Goal: Task Accomplishment & Management: Manage account settings

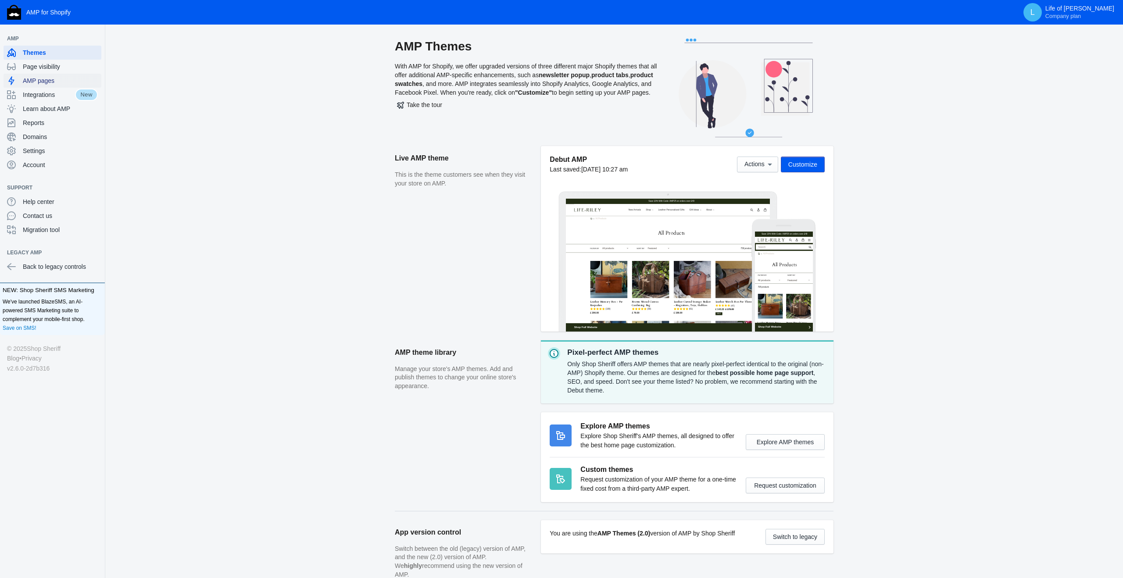
click at [32, 80] on span "AMP pages" at bounding box center [60, 80] width 75 height 9
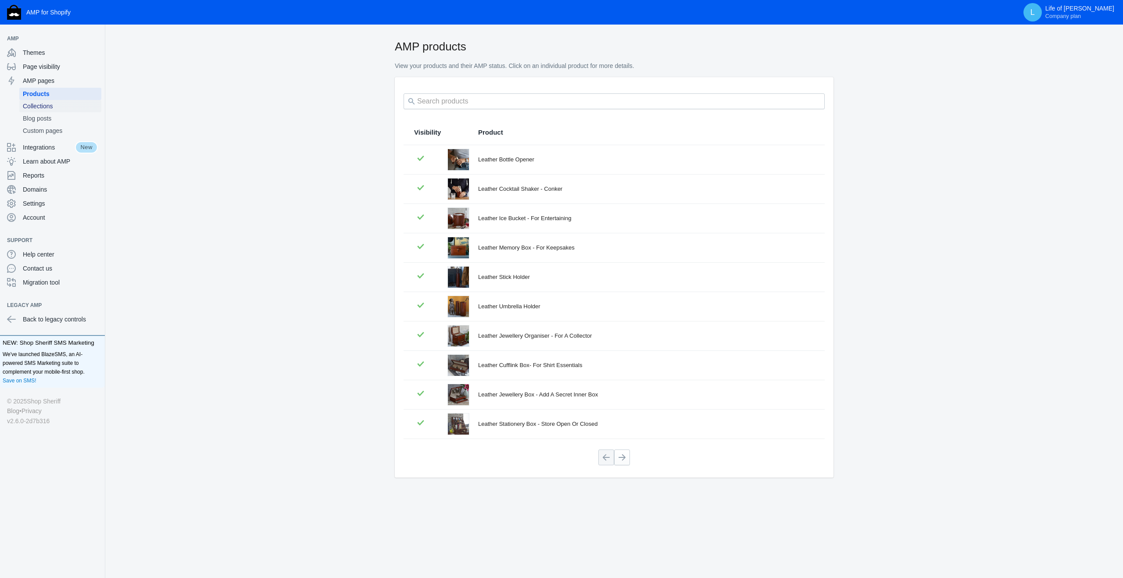
click at [32, 110] on span "Collections" at bounding box center [60, 106] width 75 height 9
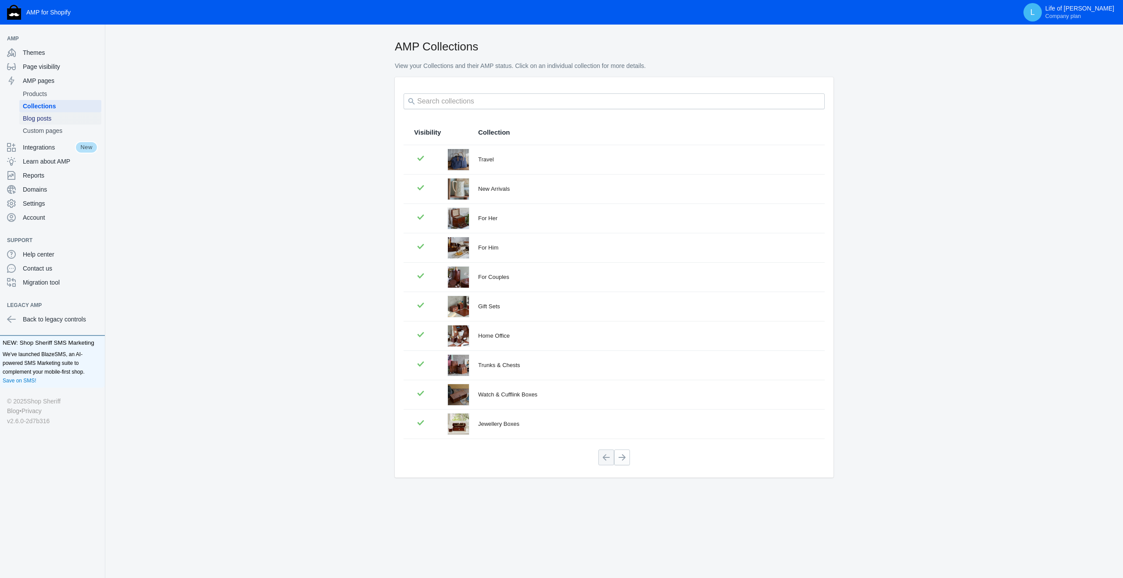
click at [30, 122] on span "Blog posts" at bounding box center [60, 118] width 75 height 9
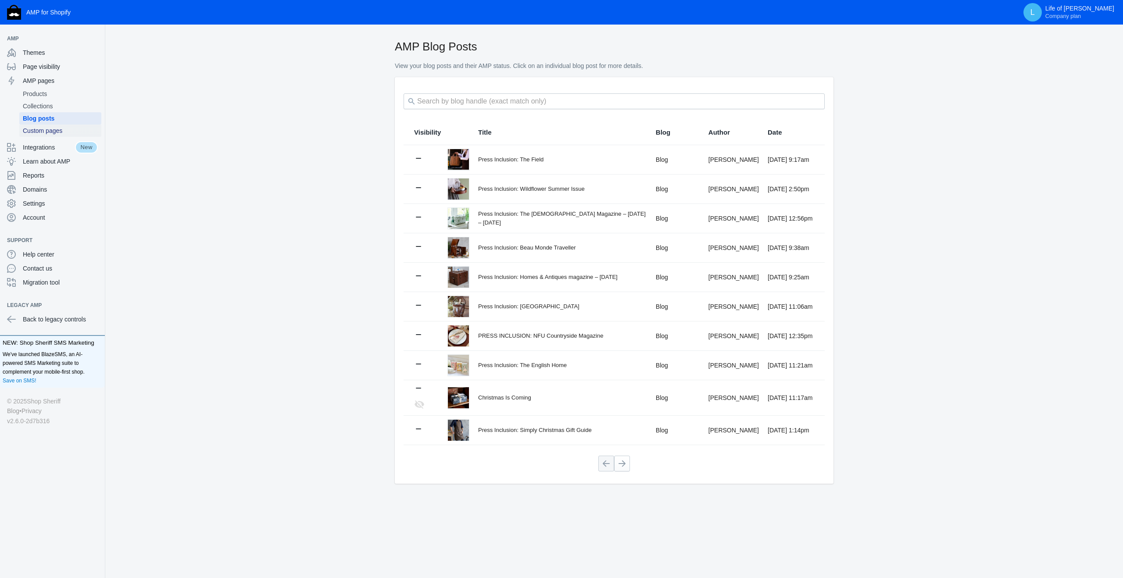
click at [35, 135] on link "Custom pages" at bounding box center [60, 131] width 82 height 12
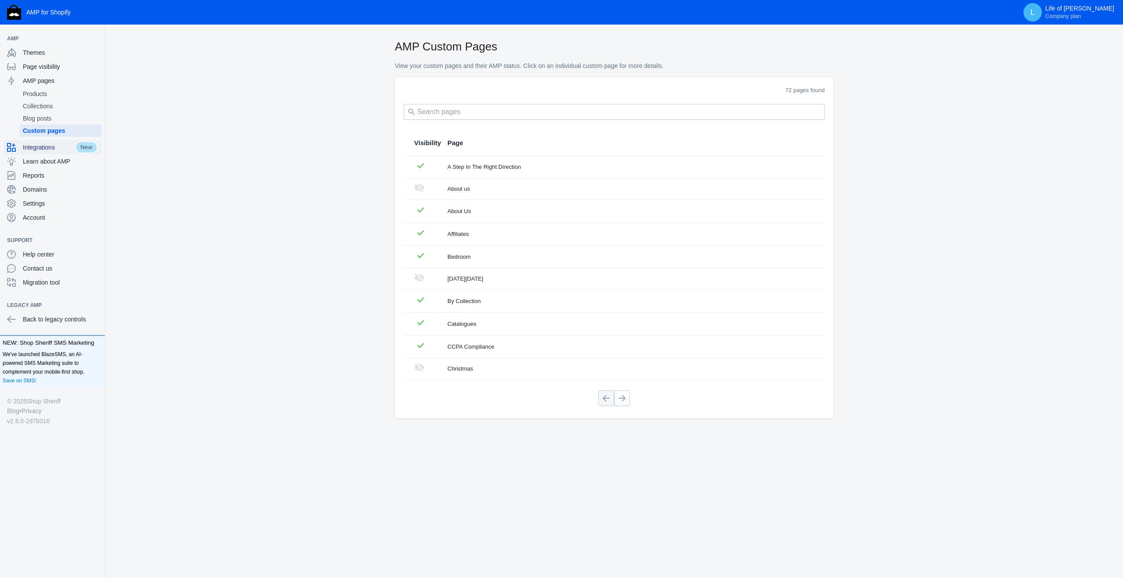
click at [28, 150] on span "Integrations" at bounding box center [49, 147] width 52 height 9
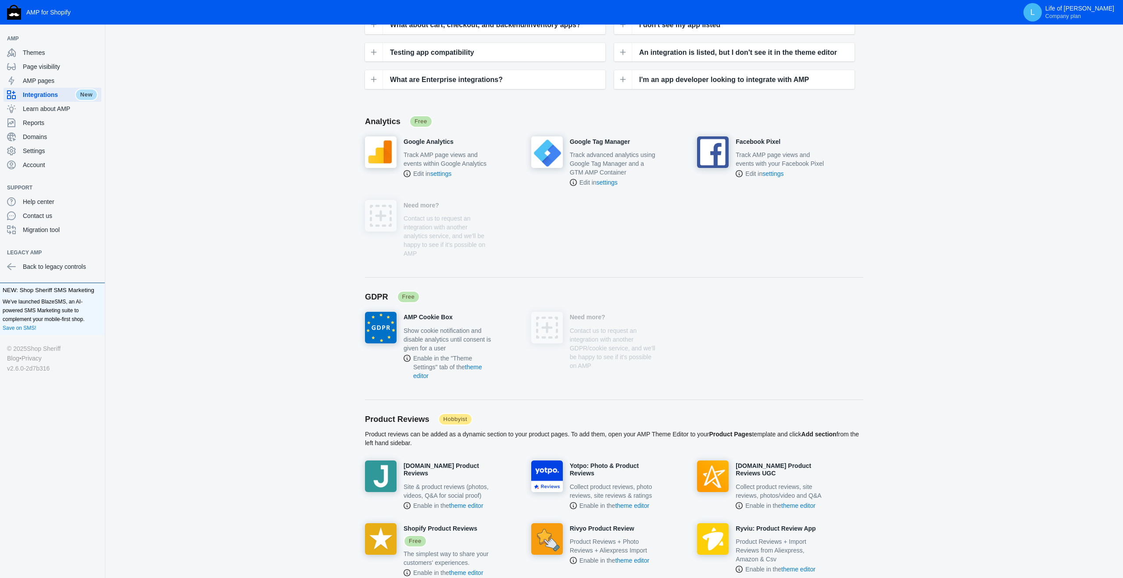
scroll to position [130, 0]
click at [33, 153] on span "Settings" at bounding box center [60, 151] width 75 height 9
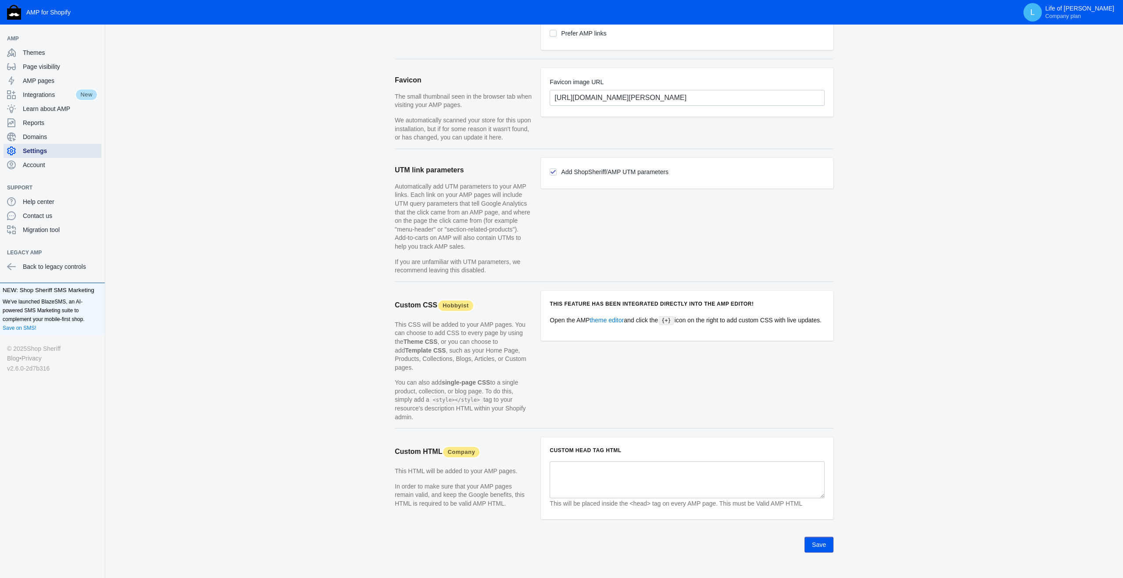
scroll to position [595, 0]
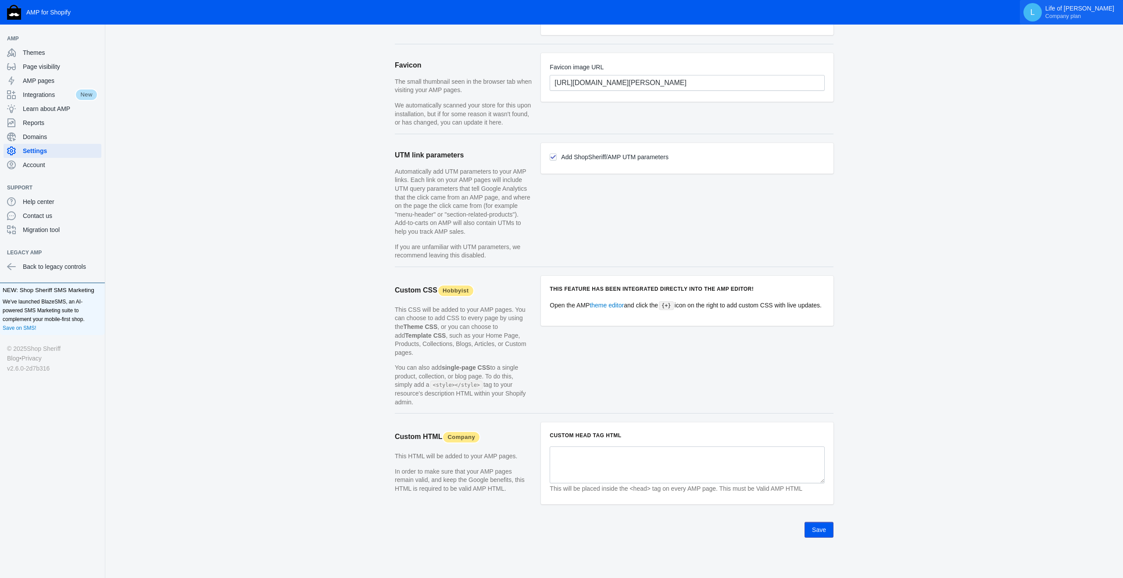
click at [1081, 15] on span "Company plan" at bounding box center [1064, 16] width 36 height 7
click at [998, 76] on div at bounding box center [561, 289] width 1123 height 578
click at [27, 166] on span "Account" at bounding box center [60, 165] width 75 height 9
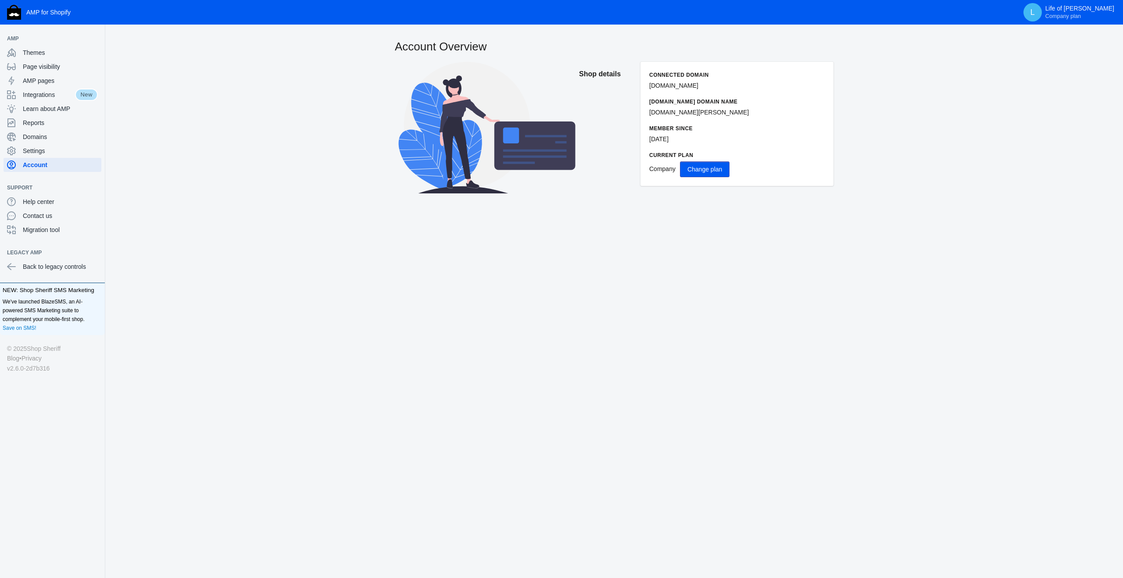
click at [721, 174] on button "Change plan" at bounding box center [705, 169] width 50 height 16
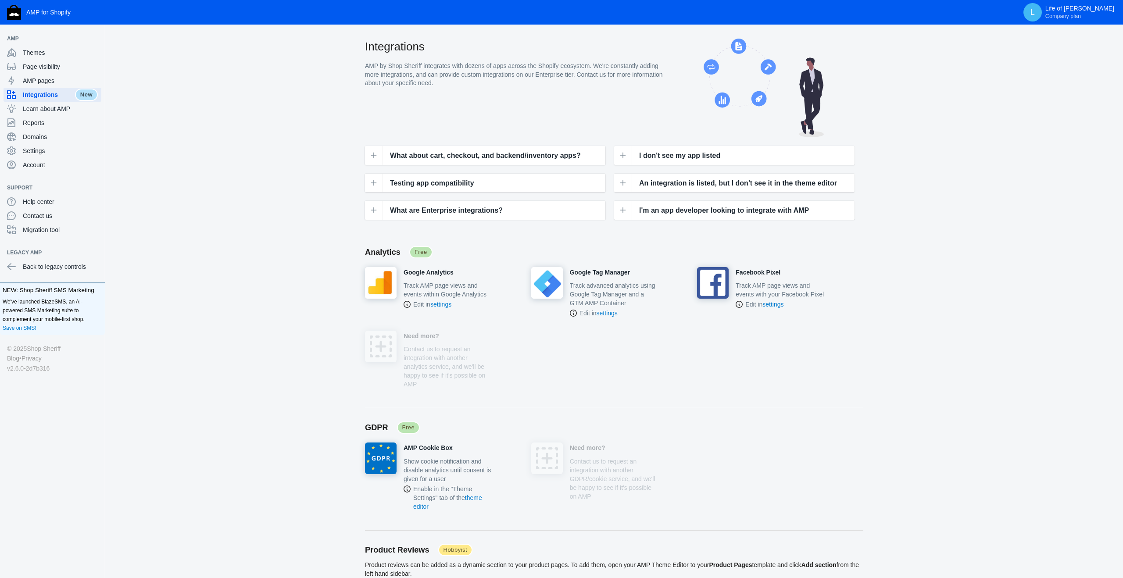
scroll to position [130, 0]
